Goal: Task Accomplishment & Management: Manage account settings

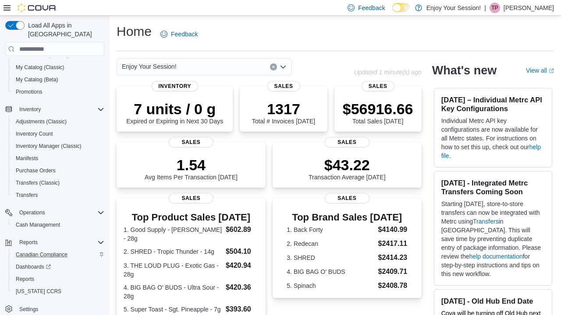
scroll to position [103, 0]
click at [31, 276] on span "Reports" at bounding box center [25, 279] width 18 height 7
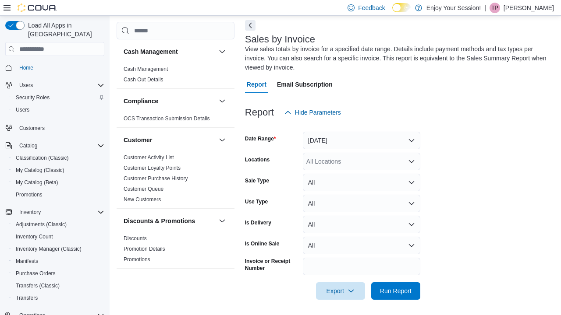
click at [39, 94] on span "Security Roles" at bounding box center [33, 97] width 34 height 7
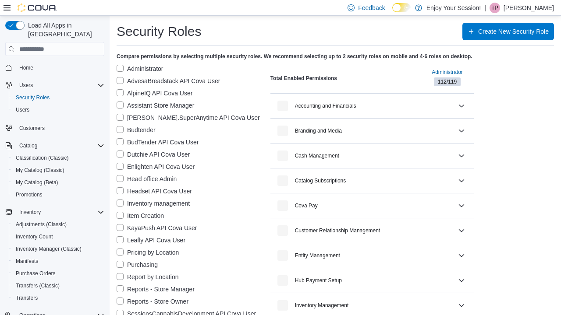
click at [119, 105] on label "Assistant Store Manager" at bounding box center [155, 105] width 78 height 11
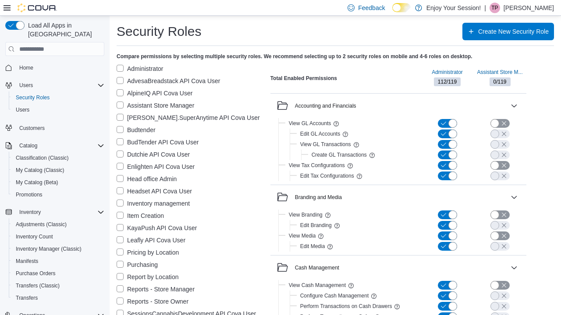
click at [120, 67] on label "Administrator" at bounding box center [139, 69] width 46 height 11
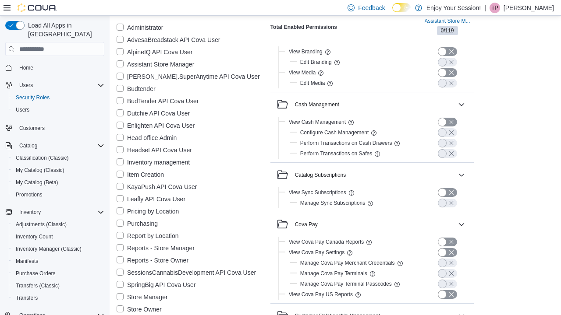
scroll to position [228, 0]
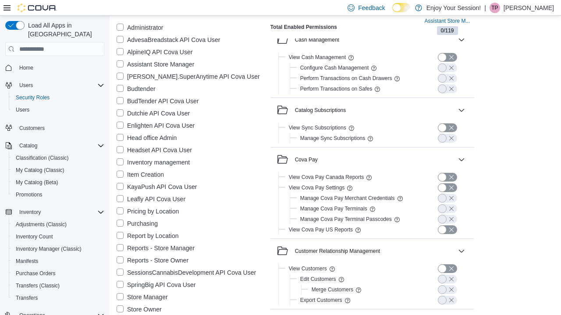
click at [119, 299] on label "Store Manager" at bounding box center [141, 297] width 51 height 11
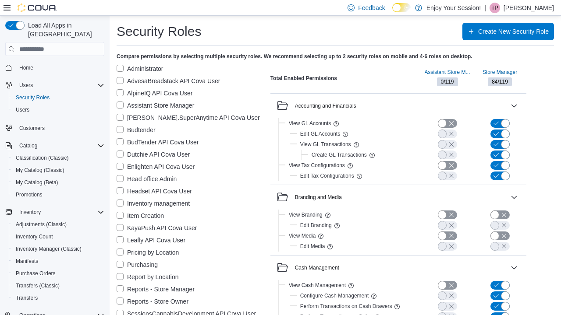
scroll to position [0, 0]
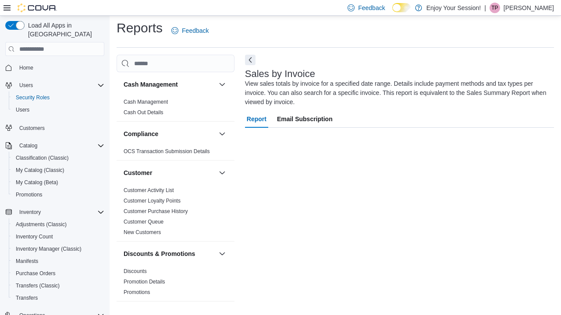
scroll to position [38, 0]
